Goal: Find specific page/section: Find specific page/section

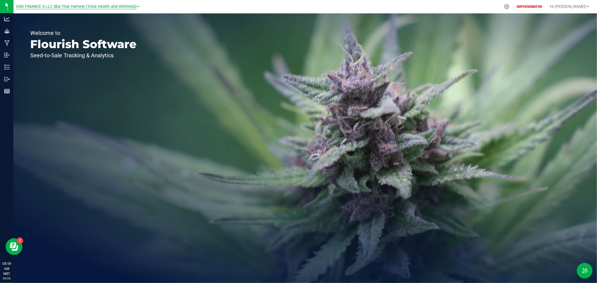
drag, startPoint x: 16, startPoint y: 5, endPoint x: 134, endPoint y: 8, distance: 117.7
click at [134, 8] on span "DXR FINANCE 4 LLC dba True Harvest (Total Health and Wellness)" at bounding box center [76, 6] width 120 height 5
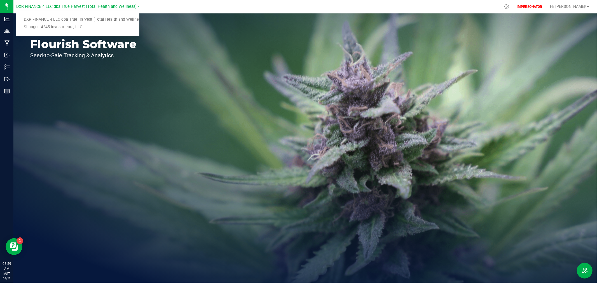
copy span "DXR FINANCE 4 LLC dba True Harvest (Total Health and Wellness)"
click at [48, 27] on link "Shango - 4245 Investments, LLC" at bounding box center [77, 28] width 123 height 8
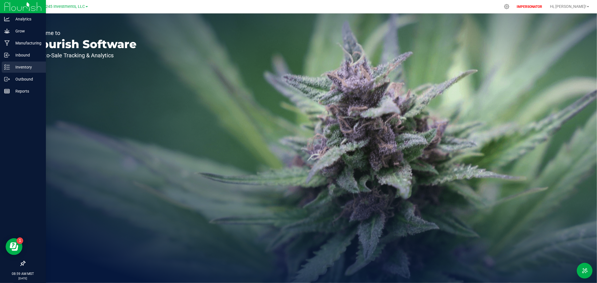
click at [9, 69] on icon at bounding box center [7, 67] width 6 height 6
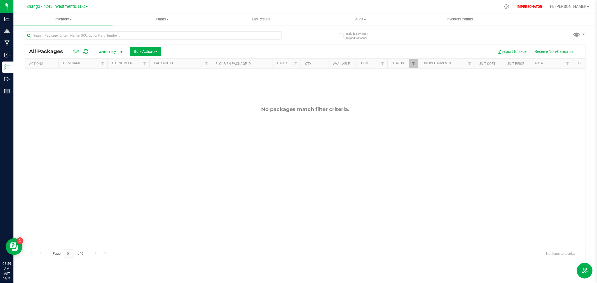
click at [44, 6] on span "Shango - 4245 Investments, LLC" at bounding box center [56, 6] width 59 height 5
click at [41, 20] on link "DXR FINANCE 4 LLC dba True Harvest (Total Health and Wellness)" at bounding box center [57, 20] width 82 height 8
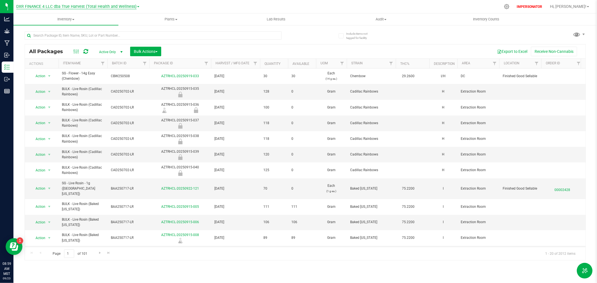
drag, startPoint x: 15, startPoint y: 7, endPoint x: 135, endPoint y: 8, distance: 119.6
click at [135, 8] on nav "DXR FINANCE 4 LLC dba True Harvest (Total Health and Wellness) DXR FINANCE 4 LL…" at bounding box center [305, 6] width 584 height 13
copy span "DXR FINANCE 4 LLC dba True Harvest (Total Health and Wellness)"
